Goal: Task Accomplishment & Management: Use online tool/utility

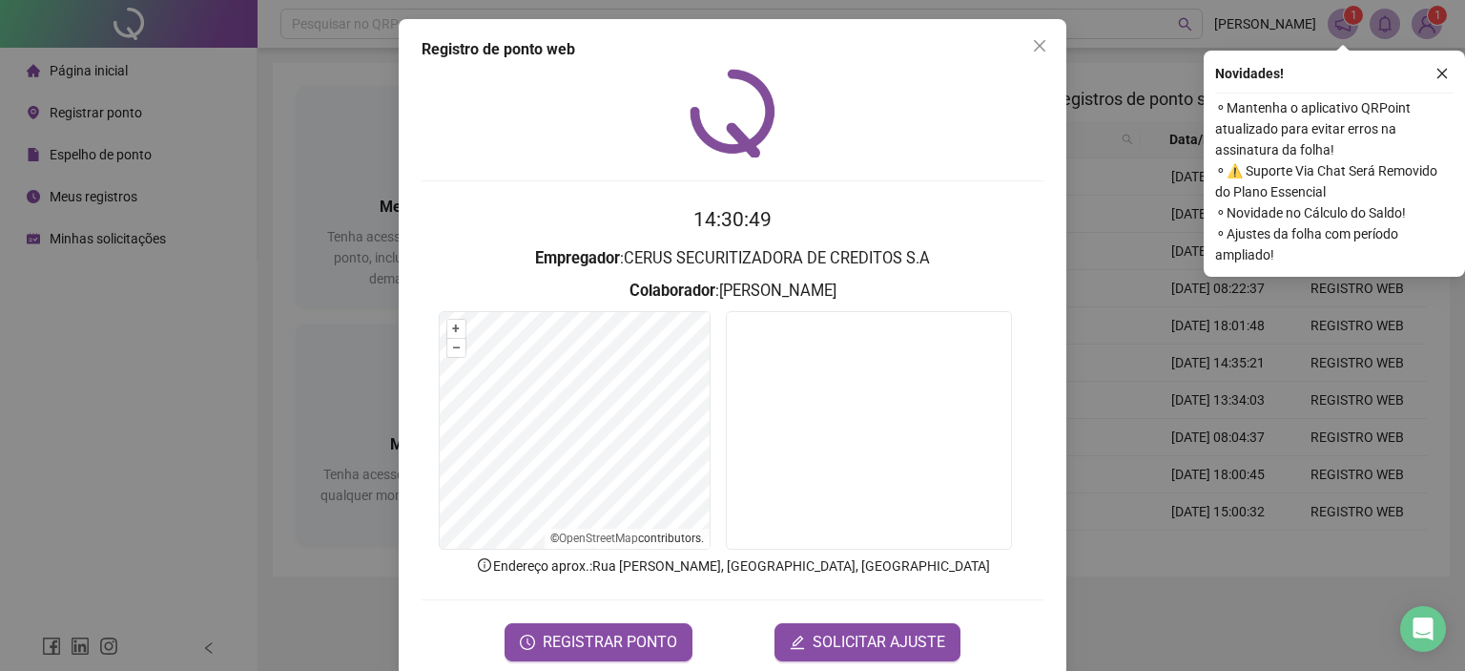
click at [172, 444] on div "Registro de ponto web 14:30:49 Empregador : CERUS SECURITIZADORA DE CREDITOS S.…" at bounding box center [732, 335] width 1465 height 671
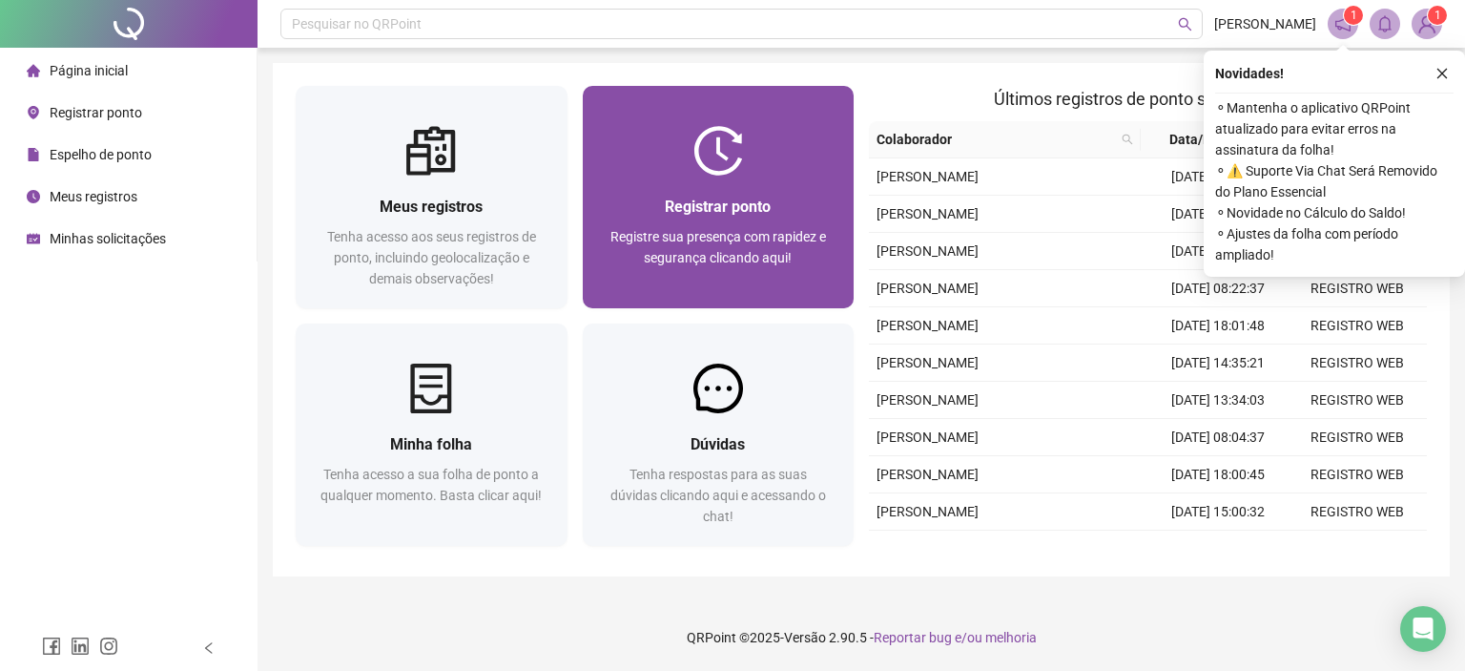
click at [779, 198] on div "Registrar ponto" at bounding box center [719, 207] width 226 height 24
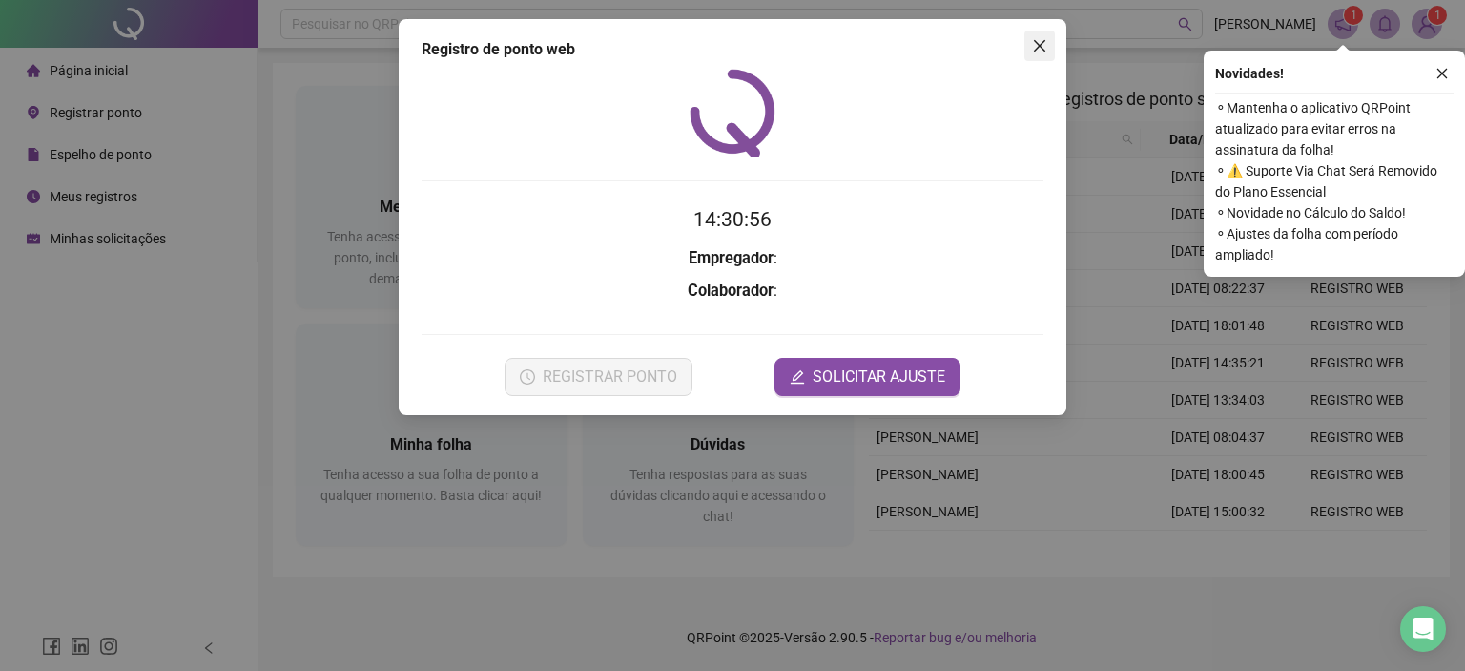
click at [1034, 48] on icon "close" at bounding box center [1039, 45] width 15 height 15
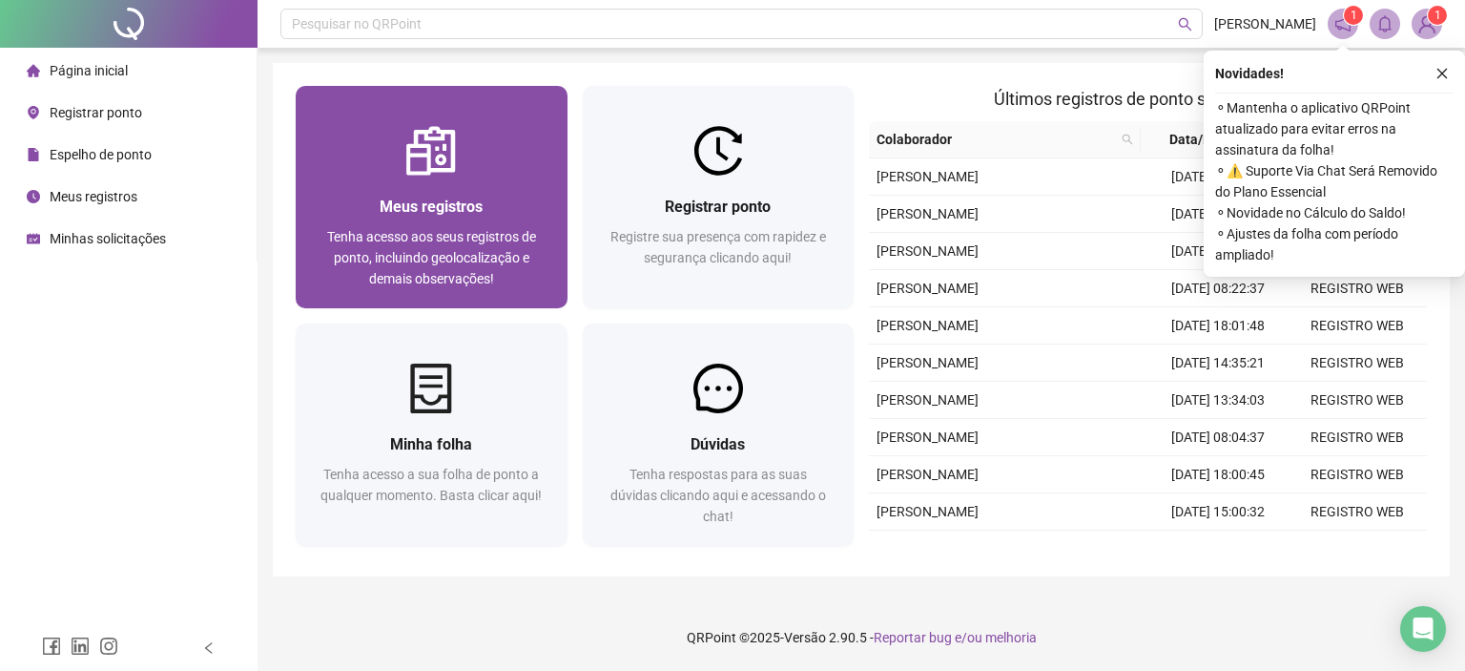
click at [480, 200] on span "Meus registros" at bounding box center [431, 206] width 103 height 18
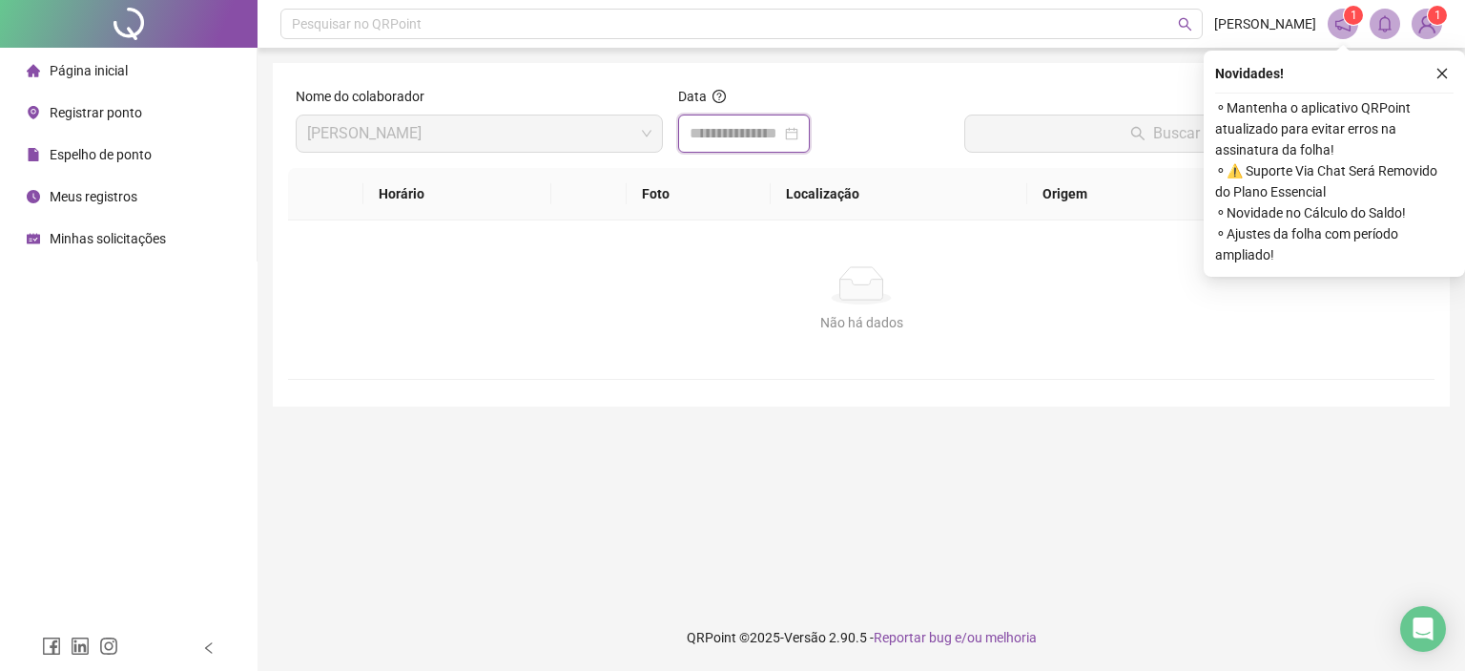
click at [746, 130] on input at bounding box center [736, 133] width 92 height 23
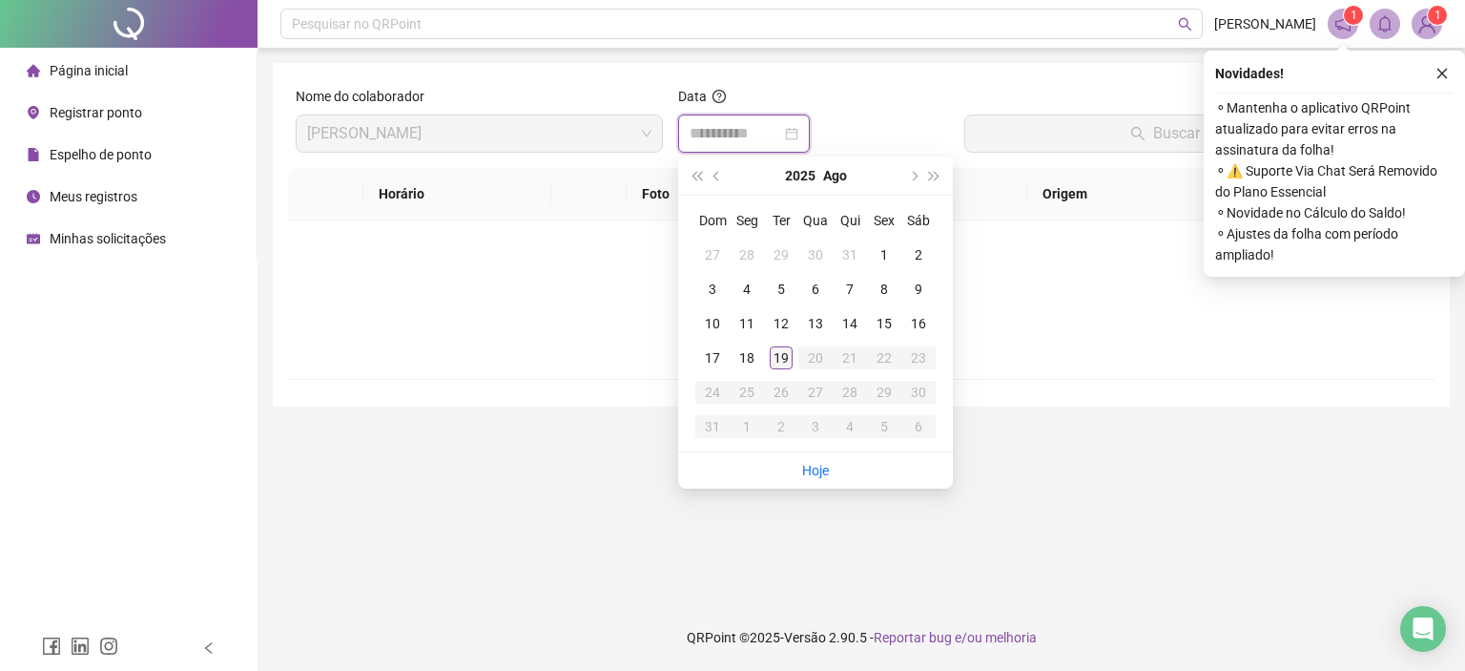
type input "**********"
click at [780, 359] on div "19" at bounding box center [781, 357] width 23 height 23
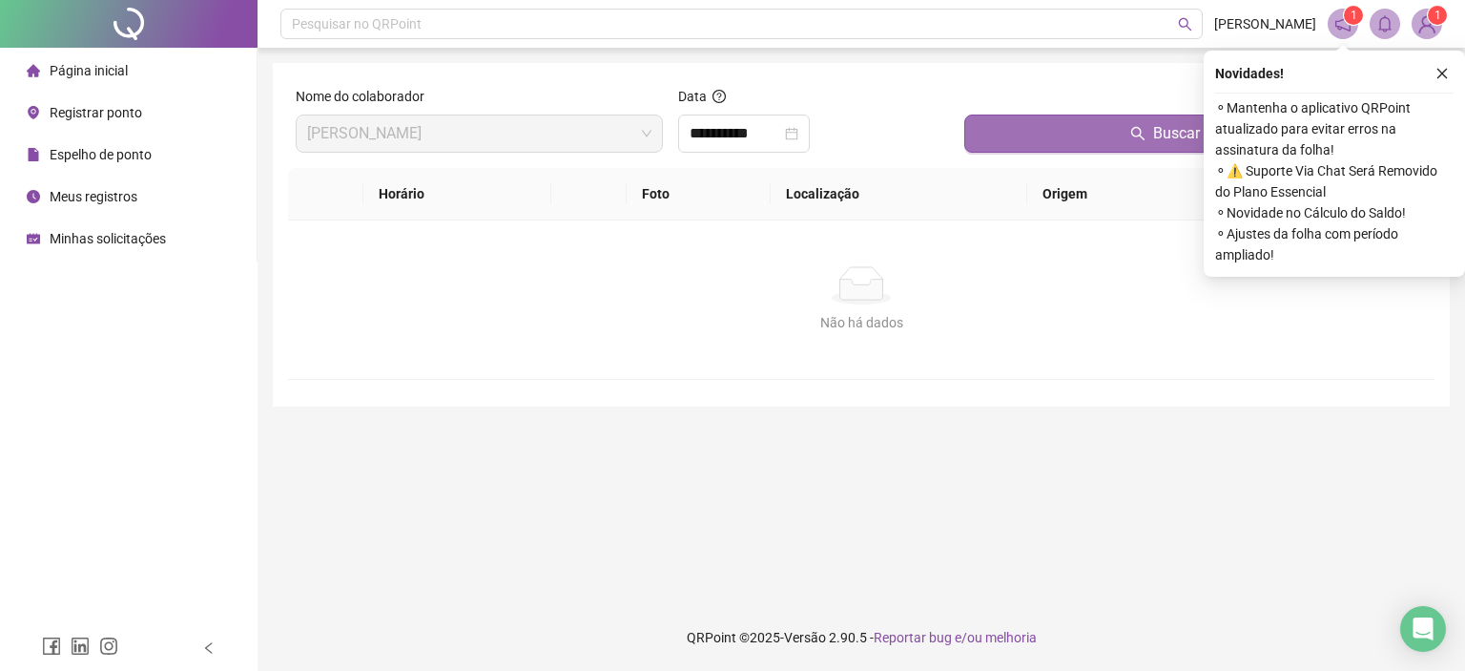
click at [1140, 128] on icon "search" at bounding box center [1136, 133] width 13 height 13
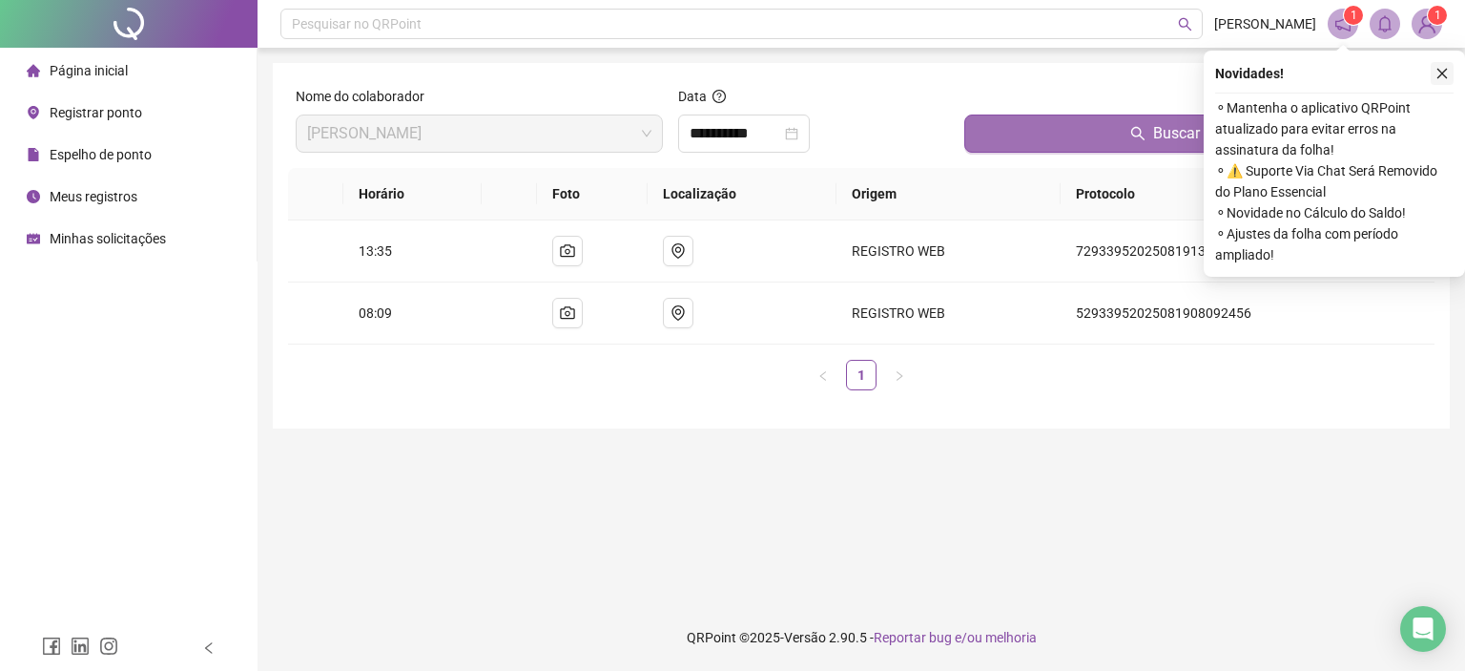
click at [1440, 71] on icon "close" at bounding box center [1443, 74] width 10 height 10
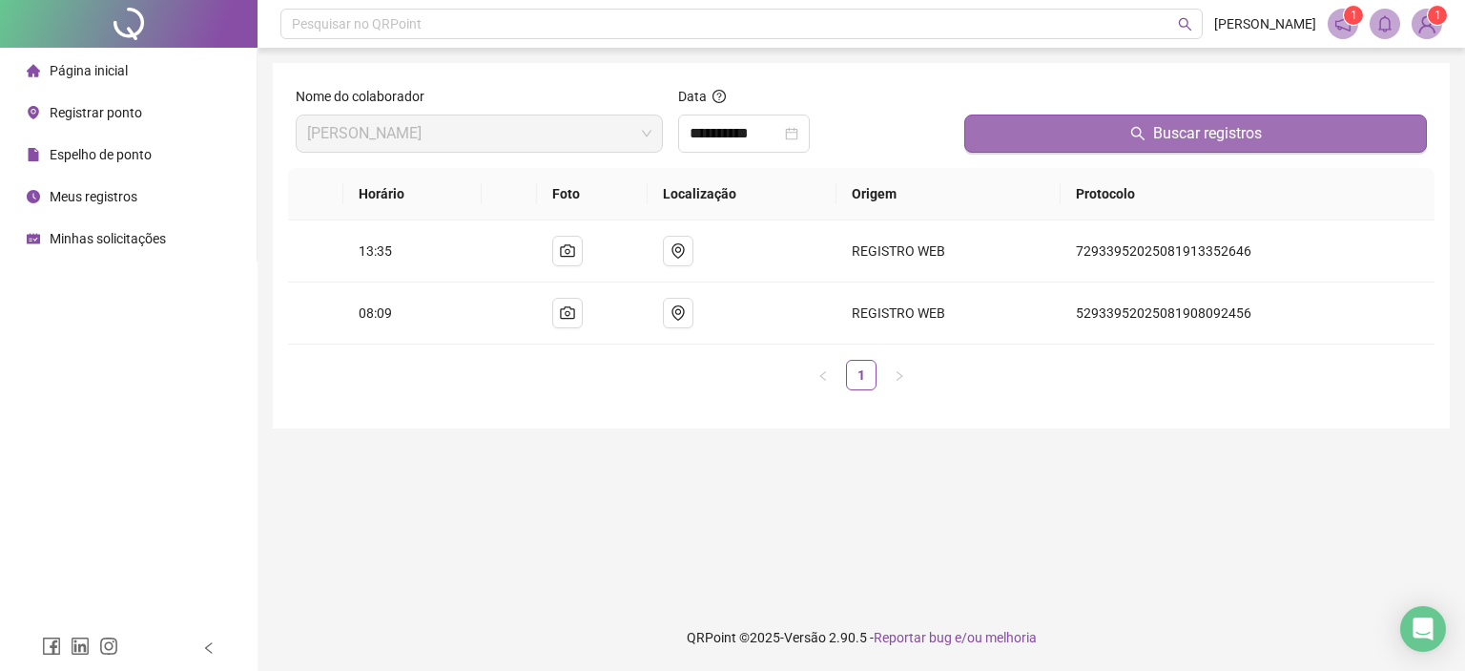
click at [68, 63] on span "Página inicial" at bounding box center [89, 70] width 78 height 15
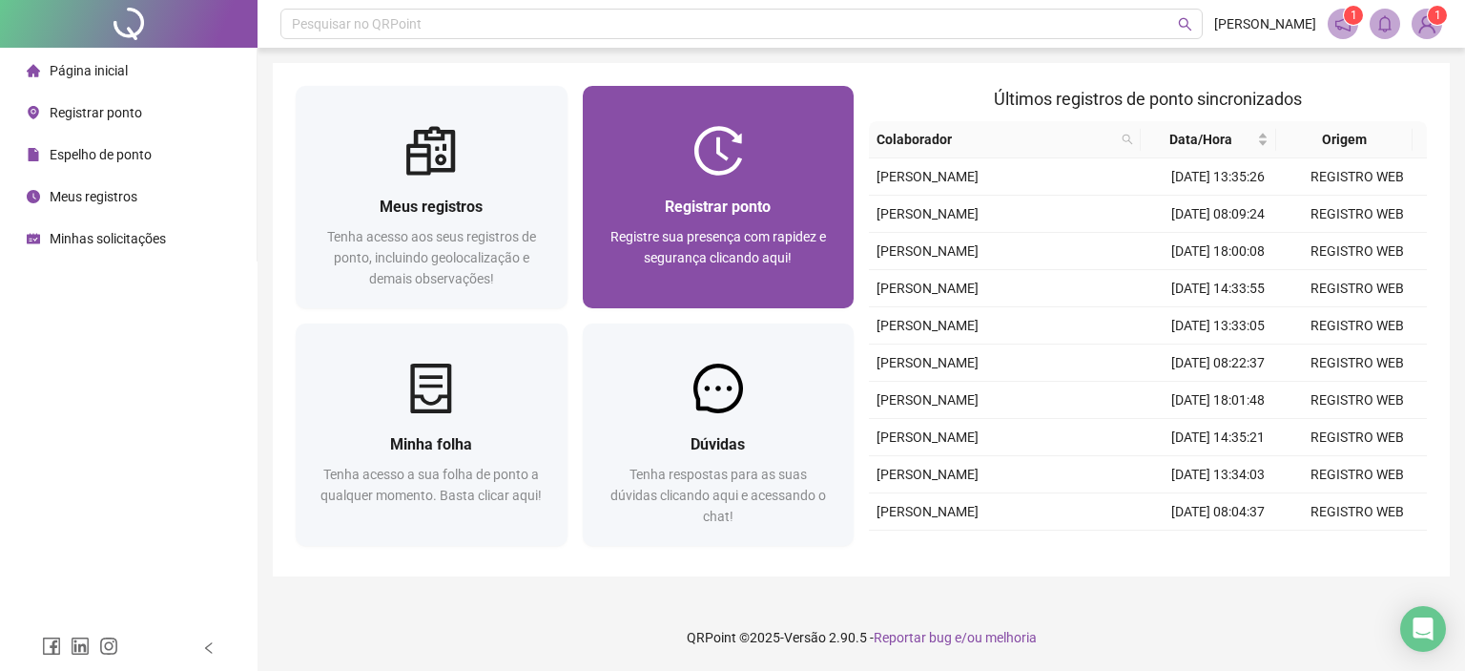
click at [697, 155] on img at bounding box center [719, 151] width 50 height 50
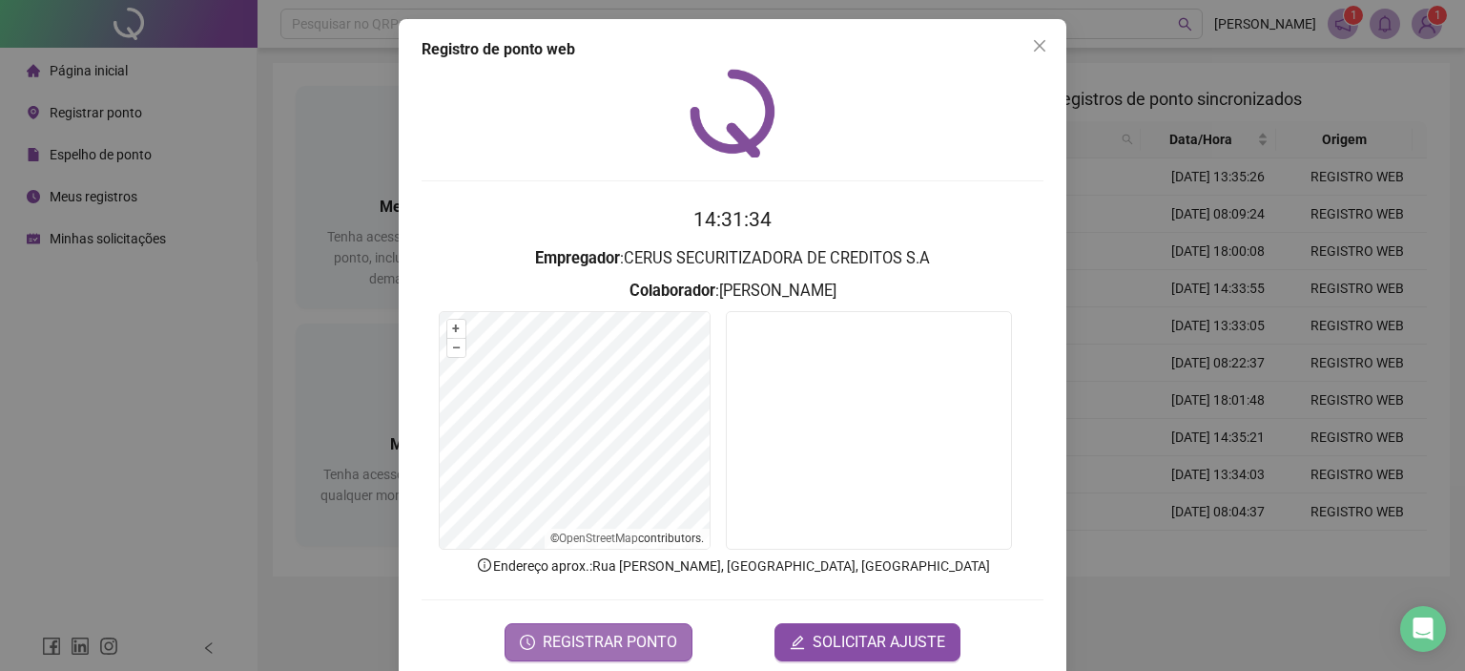
click at [603, 658] on button "REGISTRAR PONTO" at bounding box center [599, 642] width 188 height 38
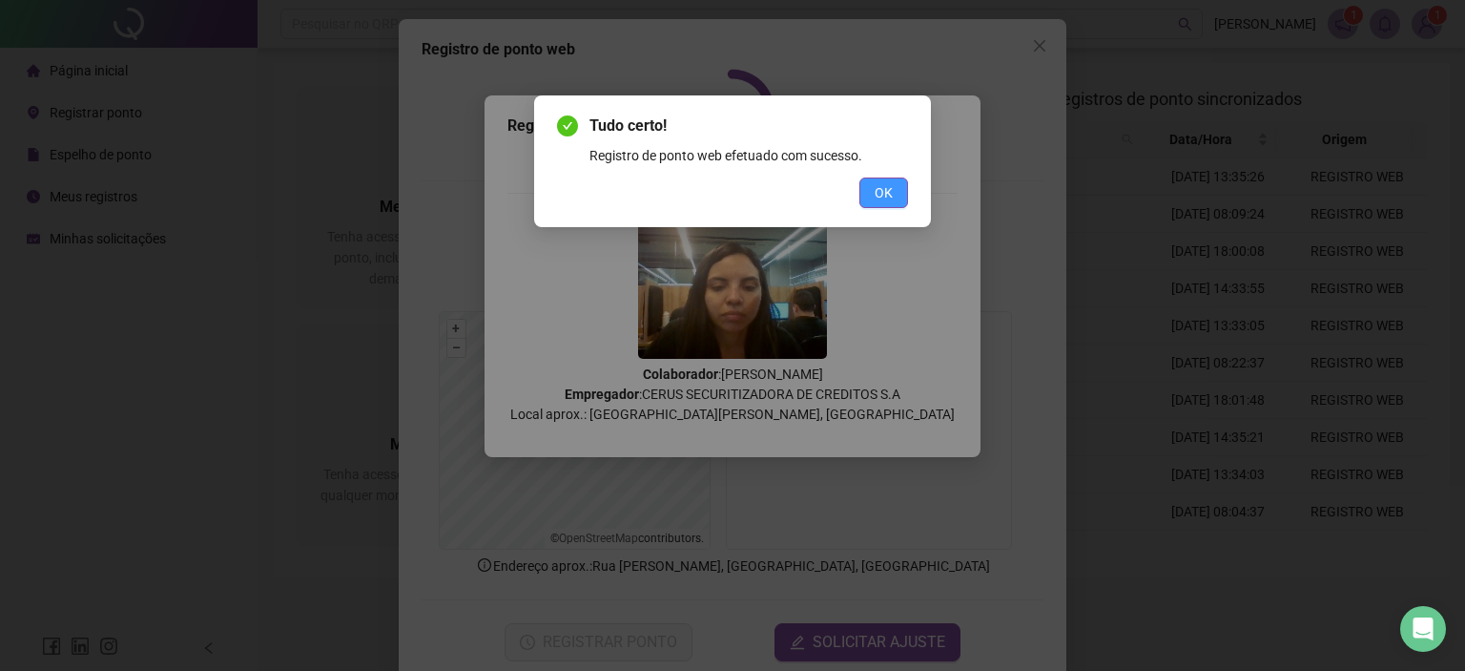
click at [897, 190] on button "OK" at bounding box center [884, 192] width 49 height 31
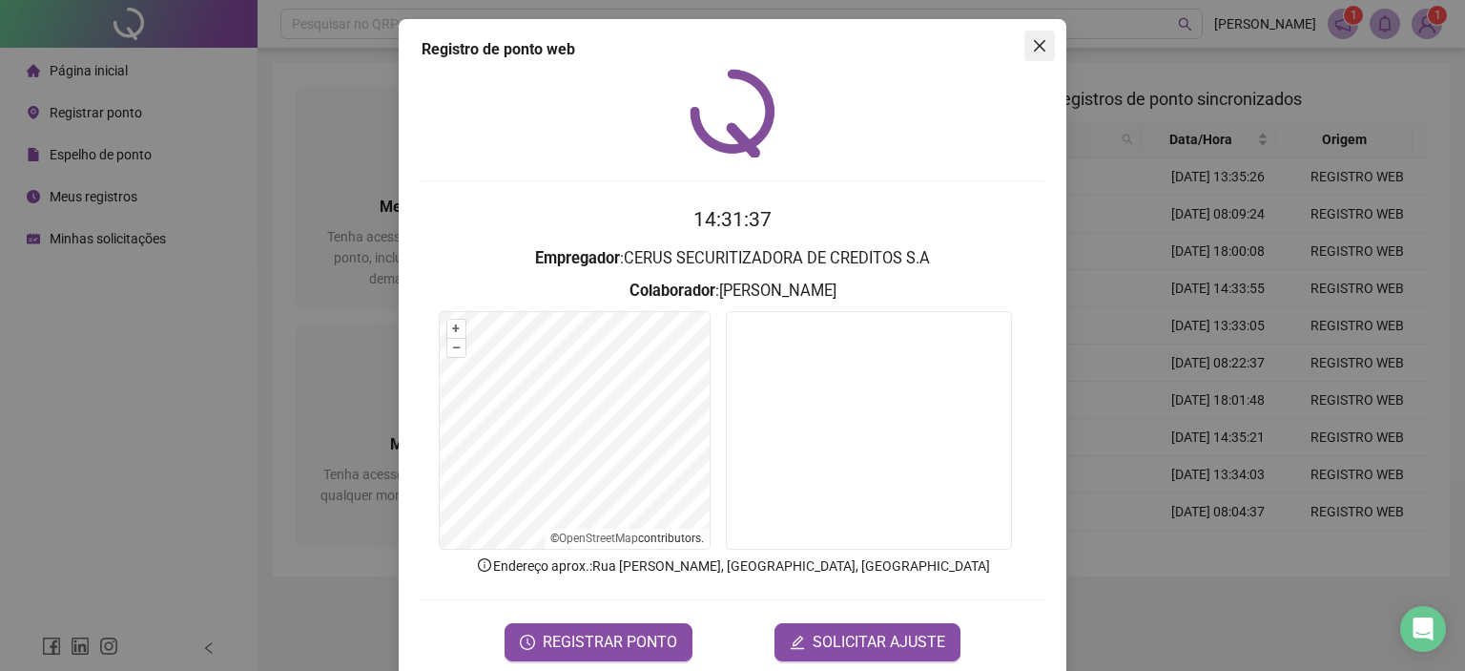
click at [1031, 33] on button "Close" at bounding box center [1040, 46] width 31 height 31
